Goal: Use online tool/utility: Use online tool/utility

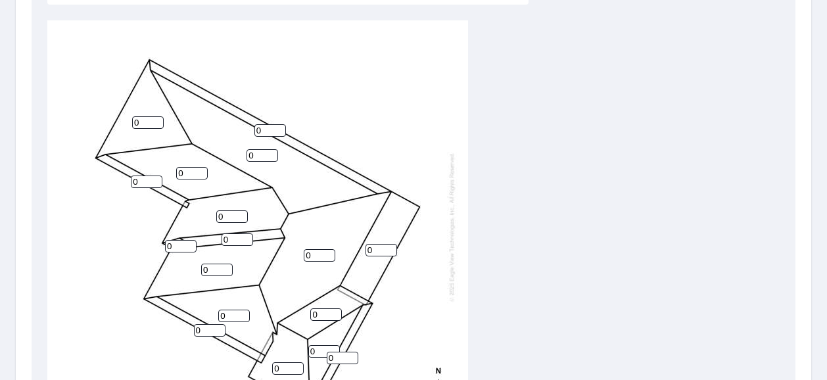
scroll to position [331, 0]
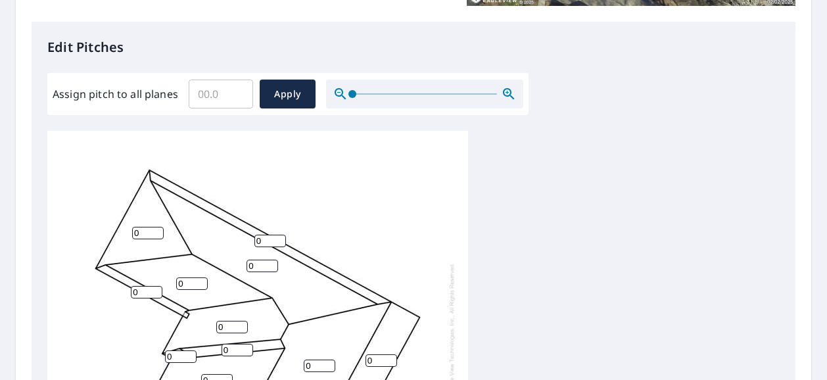
drag, startPoint x: 262, startPoint y: 239, endPoint x: 247, endPoint y: 239, distance: 15.1
click at [247, 238] on div "0 0 0 0 0 0 0 0 0 0 0 0 0 0 0 0 0" at bounding box center [257, 337] width 421 height 413
type input "7"
drag, startPoint x: 149, startPoint y: 231, endPoint x: 123, endPoint y: 232, distance: 26.3
click at [123, 230] on div "0 0 0 0 0 0 0 0 0 7 0 0 0 0 0 0 0" at bounding box center [257, 337] width 421 height 413
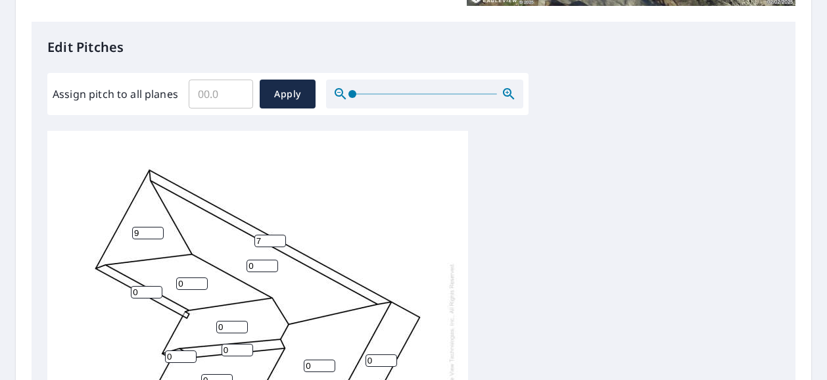
type input "9"
drag, startPoint x: 254, startPoint y: 264, endPoint x: 226, endPoint y: 264, distance: 27.6
click at [226, 264] on div "0 0 0 0 0 0 9 0 0 7 0 0 0 0 0 0 0" at bounding box center [257, 337] width 421 height 413
type input "9"
drag, startPoint x: 182, startPoint y: 282, endPoint x: 155, endPoint y: 282, distance: 27.0
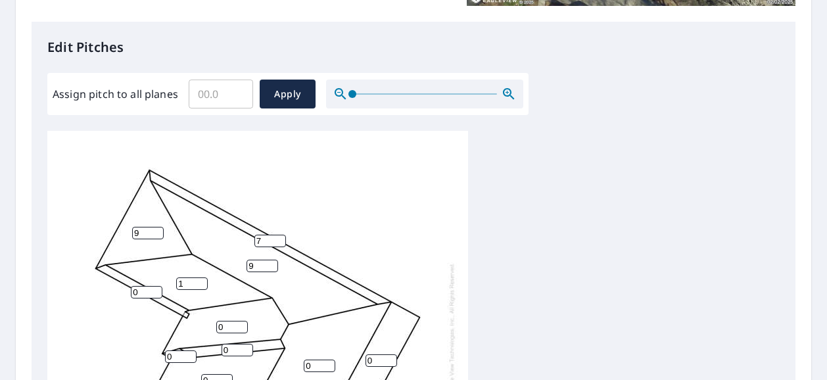
click at [176, 281] on input "1" at bounding box center [192, 284] width 32 height 12
drag, startPoint x: 187, startPoint y: 285, endPoint x: 169, endPoint y: 282, distance: 18.6
click at [166, 282] on div "9 0 0 1 0 0 9 0 0 7 0 0 0 0 0 0 0" at bounding box center [257, 337] width 421 height 413
type input "9"
drag, startPoint x: 141, startPoint y: 294, endPoint x: 95, endPoint y: 290, distance: 46.2
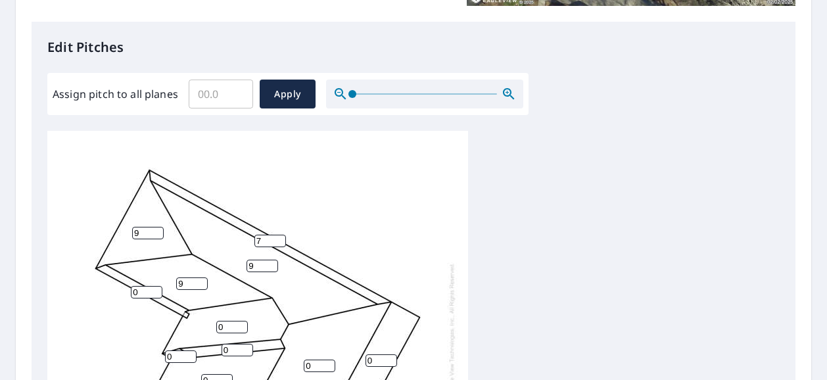
click at [95, 290] on div "9 0 0 9 0 0 9 0 0 7 0 0 0 0 0 0 0" at bounding box center [257, 337] width 421 height 413
drag, startPoint x: 146, startPoint y: 293, endPoint x: 128, endPoint y: 291, distance: 18.5
click at [128, 291] on div "9 0 0 9 0 0 9 0 0 7 0 0 0 0 0 9 0" at bounding box center [257, 337] width 421 height 413
type input "7"
drag, startPoint x: 221, startPoint y: 324, endPoint x: 200, endPoint y: 324, distance: 21.0
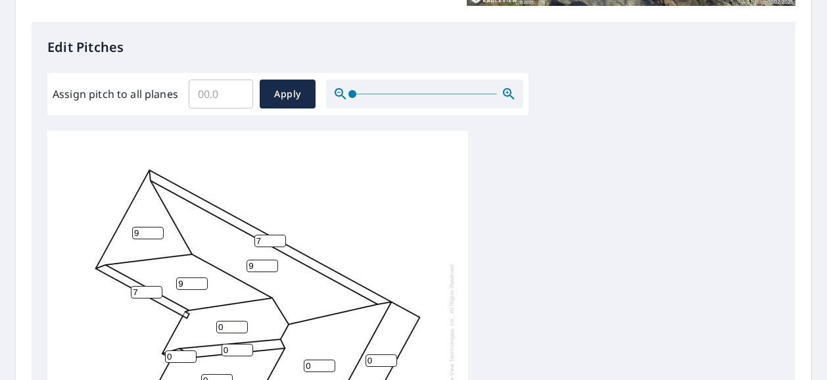
click at [200, 324] on div "9 0 0 9 0 0 9 0 0 7 0 0 0 0 0 7 0" at bounding box center [257, 337] width 421 height 413
type input "9"
drag, startPoint x: 228, startPoint y: 349, endPoint x: 212, endPoint y: 349, distance: 15.8
click at [212, 349] on div "9 0 0 9 9 0 9 0 0 7 0 0 0 0 0 7 0" at bounding box center [257, 337] width 421 height 413
type input "9"
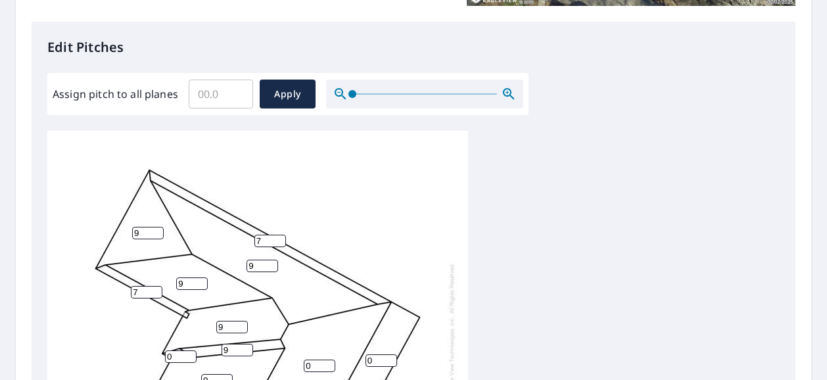
drag, startPoint x: 180, startPoint y: 355, endPoint x: 151, endPoint y: 357, distance: 28.4
click at [151, 357] on div "9 0 0 9 9 0 9 0 0 7 0 0 0 9 0 7 0" at bounding box center [257, 337] width 421 height 413
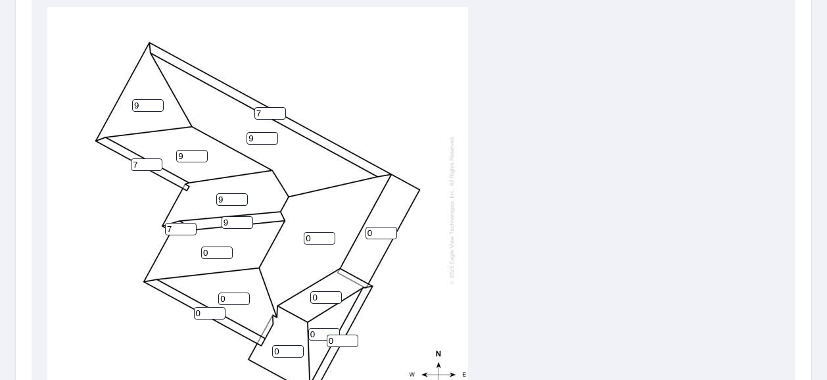
scroll to position [529, 0]
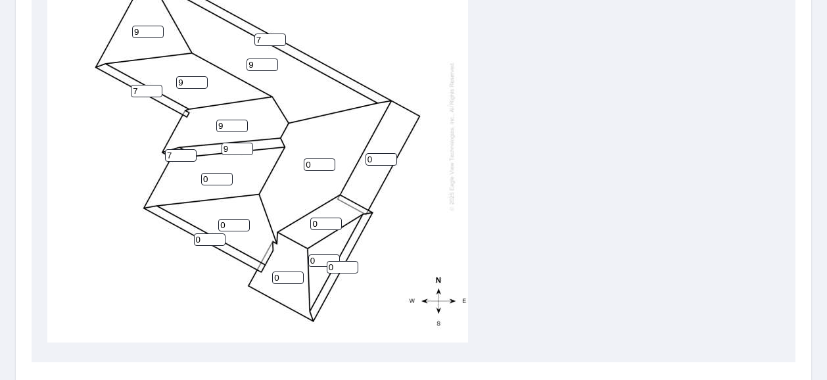
type input "7"
drag, startPoint x: 301, startPoint y: 156, endPoint x: 295, endPoint y: 159, distance: 7.1
click at [295, 156] on div "9 0 0 9 9 0 9 0 0 7 0 0 0 9 0 7 7" at bounding box center [257, 136] width 421 height 413
type input "9"
drag, startPoint x: 316, startPoint y: 216, endPoint x: 292, endPoint y: 216, distance: 24.3
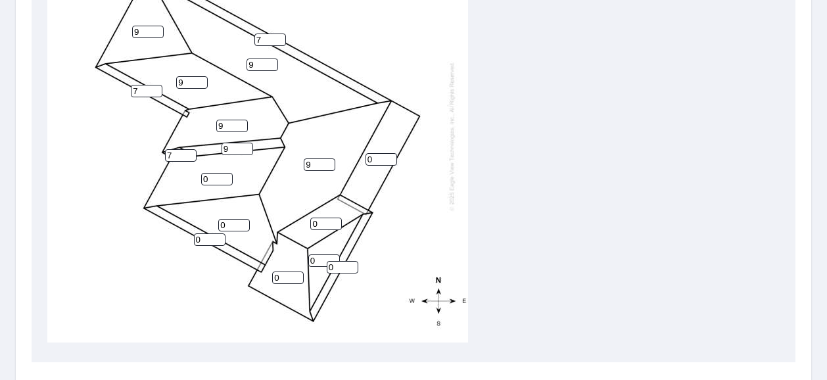
click at [293, 215] on div "9 9 0 9 9 0 9 0 0 7 0 0 0 9 0 7 7" at bounding box center [257, 136] width 421 height 413
type input "9"
drag, startPoint x: 317, startPoint y: 249, endPoint x: 278, endPoint y: 251, distance: 39.5
click at [276, 251] on div "9 9 0 9 9 0 9 0 0 7 9 9 0 9 0 7 7" at bounding box center [257, 136] width 421 height 413
type input "9"
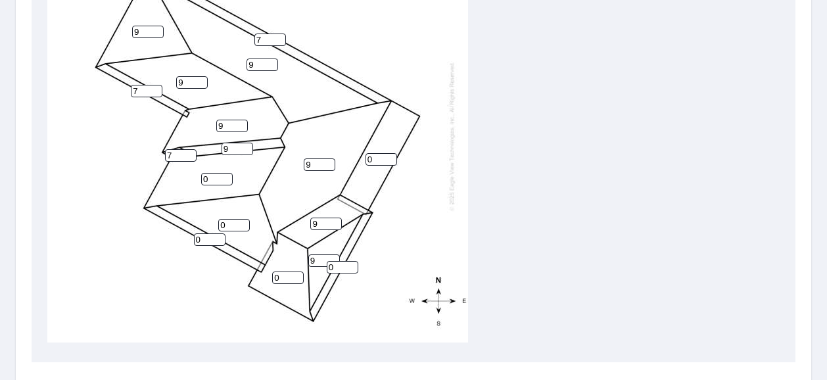
drag, startPoint x: 337, startPoint y: 260, endPoint x: 296, endPoint y: 258, distance: 40.9
click at [296, 258] on div "9 9 0 9 9 0 9 0 0 7 9 9 0 9 0 7 7" at bounding box center [257, 136] width 421 height 413
type input "7"
drag, startPoint x: 283, startPoint y: 271, endPoint x: 263, endPoint y: 272, distance: 19.7
click at [263, 272] on div "9 9 0 9 9 0 9 0 0 7 9 9 0 9 7 7 7" at bounding box center [257, 136] width 421 height 413
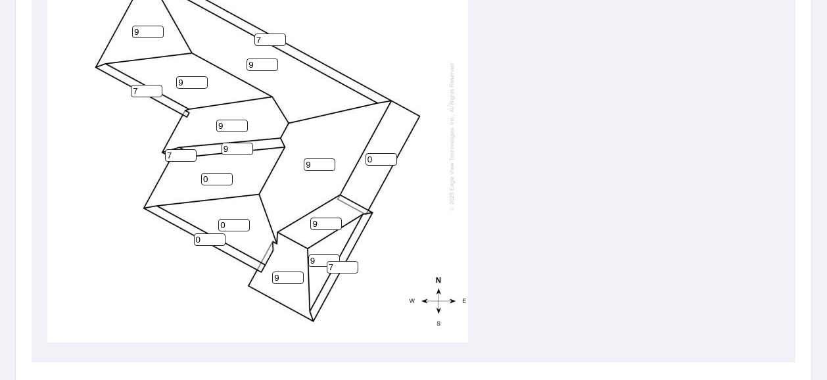
type input "9"
type input "1"
click at [194, 233] on input "1" at bounding box center [210, 239] width 32 height 12
type input "7"
drag, startPoint x: 226, startPoint y: 215, endPoint x: 201, endPoint y: 216, distance: 25.0
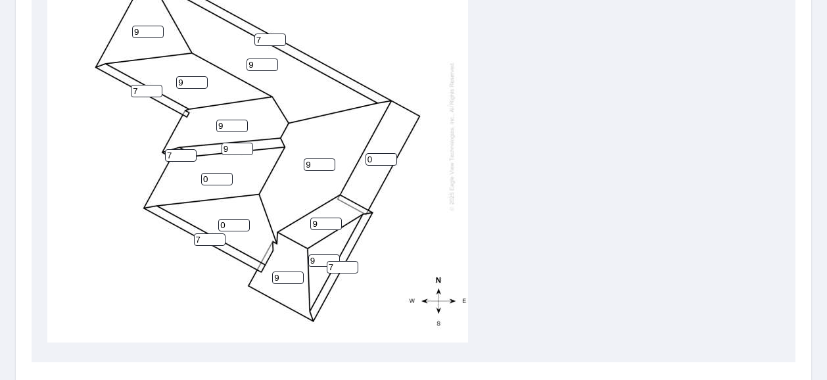
click at [204, 216] on div "9 9 0 9 9 0 9 0 9 7 9 9 7 9 7 7 7" at bounding box center [257, 136] width 421 height 413
type input "9"
drag, startPoint x: 209, startPoint y: 166, endPoint x: 179, endPoint y: 168, distance: 30.3
click at [182, 168] on div "9 9 0 9 9 9 9 0 9 7 9 9 7 9 7 7 7" at bounding box center [257, 136] width 421 height 413
drag, startPoint x: 376, startPoint y: 151, endPoint x: 359, endPoint y: 151, distance: 17.1
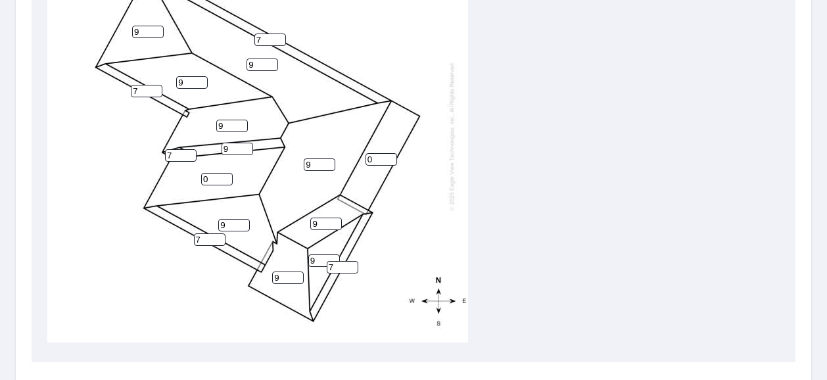
click at [360, 151] on div "9 9 0 9 9 9 9 0 9 7 9 9 7 9 7 7 7" at bounding box center [257, 136] width 421 height 413
type input "1"
drag, startPoint x: 376, startPoint y: 149, endPoint x: 361, endPoint y: 146, distance: 15.4
click at [361, 146] on div "9 9 0 9 9 9 9 1 9 7 9 9 7 9 7 7 7" at bounding box center [257, 136] width 421 height 413
type input "0"
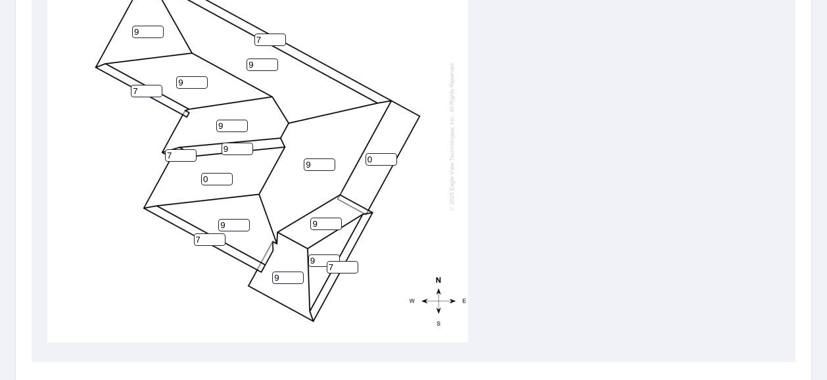
drag, startPoint x: 215, startPoint y: 173, endPoint x: 181, endPoint y: 175, distance: 34.3
click at [181, 172] on div "9 9 0 9 9 9 9 0 9 7 9 9 7 9 7 7 7" at bounding box center [257, 136] width 421 height 413
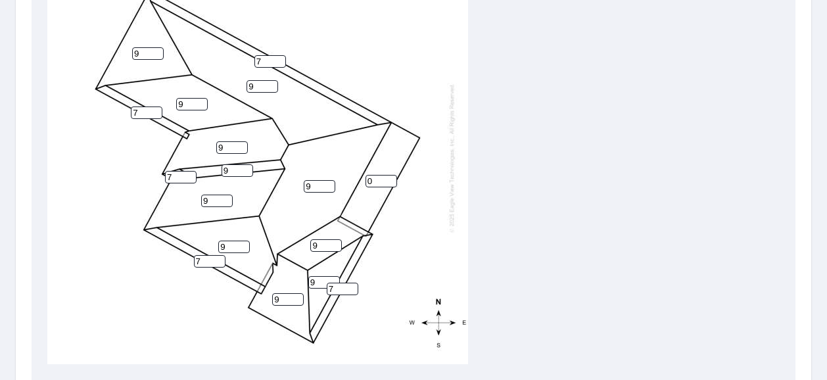
scroll to position [660, 0]
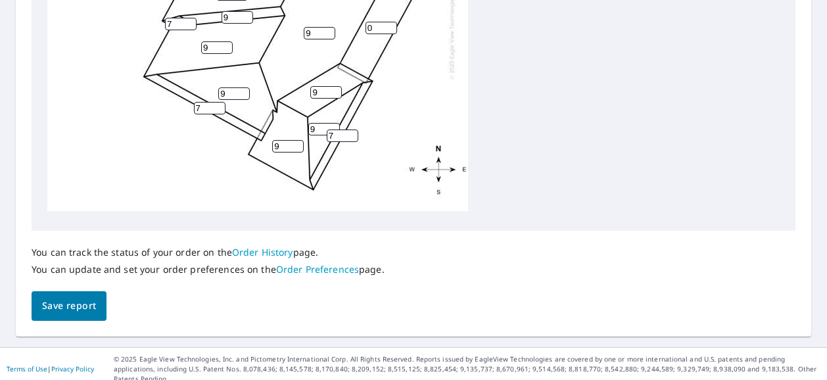
type input "9"
click at [70, 310] on span "Save report" at bounding box center [69, 306] width 54 height 16
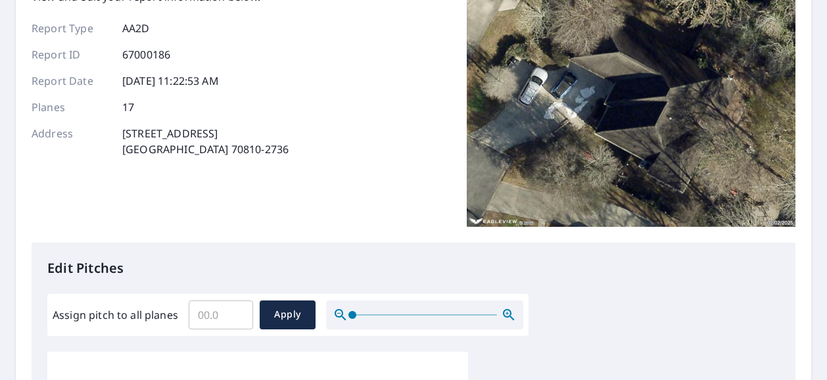
scroll to position [0, 0]
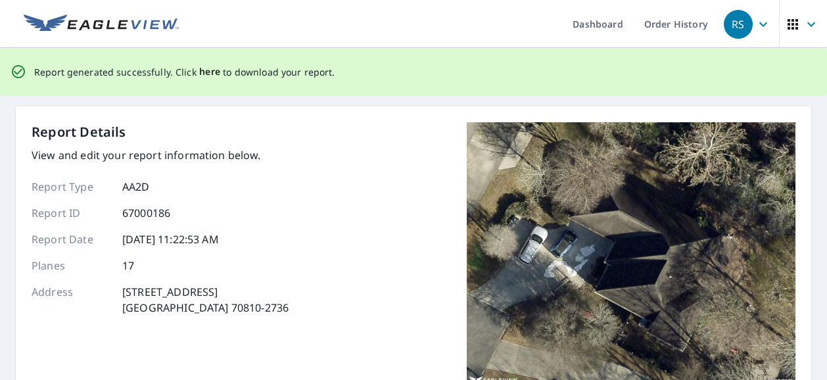
click at [206, 74] on span "here" at bounding box center [210, 72] width 22 height 16
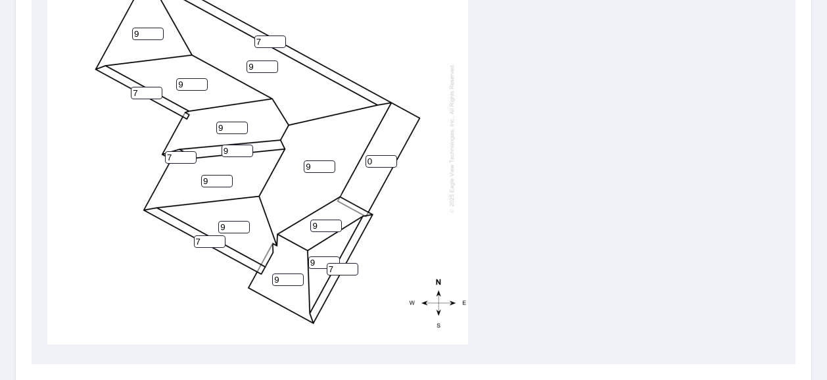
scroll to position [526, 0]
drag, startPoint x: 283, startPoint y: 268, endPoint x: 266, endPoint y: 269, distance: 17.8
click at [266, 269] on div "9 9 9 9 9 9 9 0 9 7 9 9 7 9 7 7 7" at bounding box center [257, 138] width 421 height 413
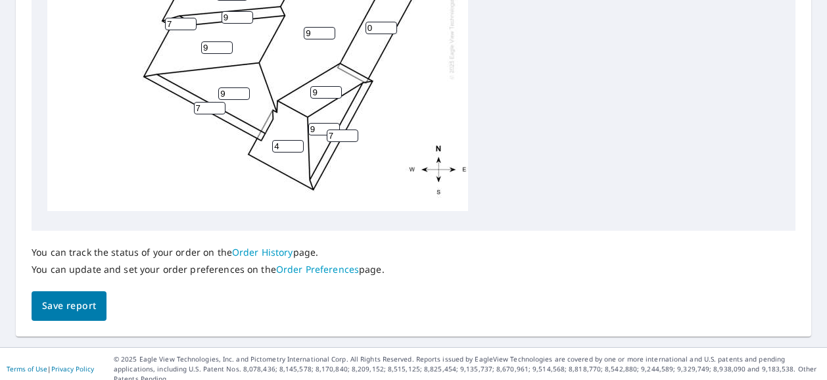
type input "4"
click at [63, 309] on span "Save report" at bounding box center [69, 306] width 54 height 16
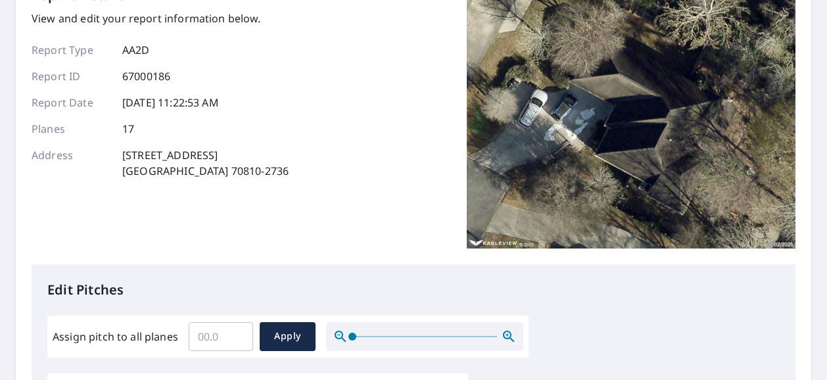
scroll to position [0, 0]
